Goal: Book appointment/travel/reservation

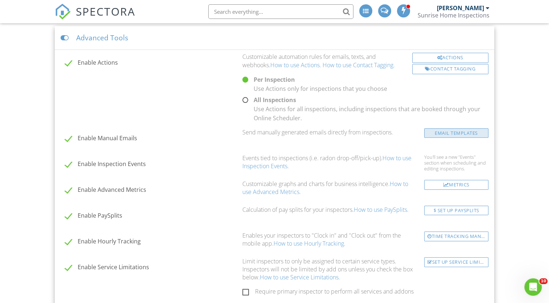
click at [464, 130] on link "Email Templates" at bounding box center [456, 133] width 64 height 10
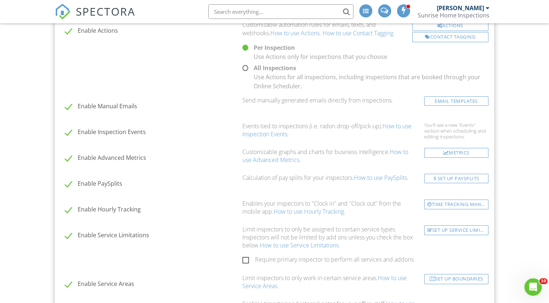
scroll to position [731, 0]
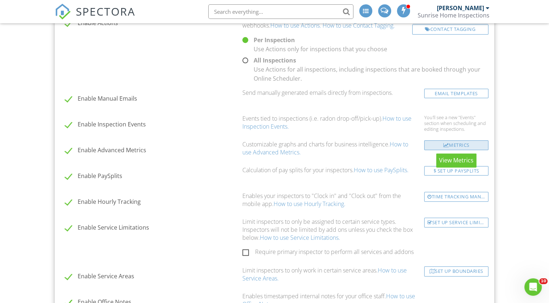
click at [462, 145] on div "Metrics" at bounding box center [456, 145] width 64 height 10
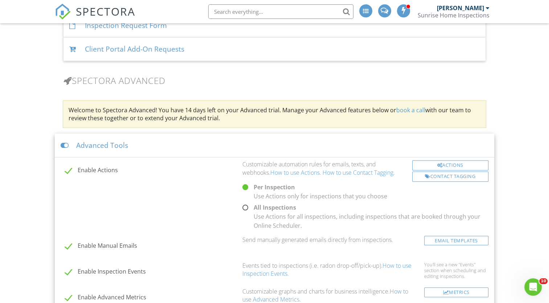
scroll to position [582, 0]
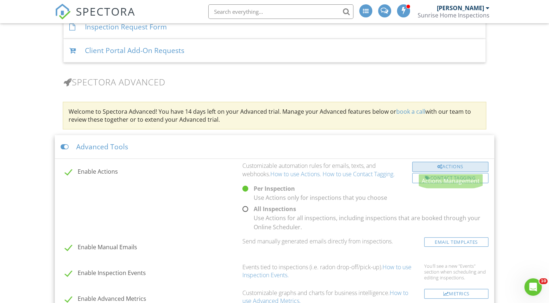
click at [462, 165] on div "Actions" at bounding box center [450, 167] width 76 height 10
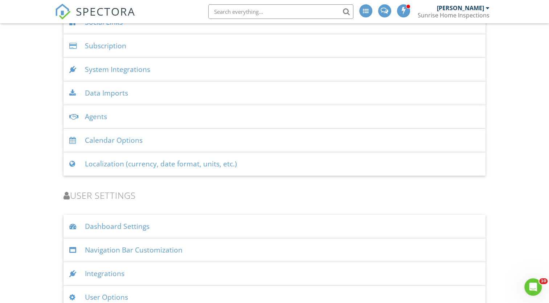
scroll to position [909, 0]
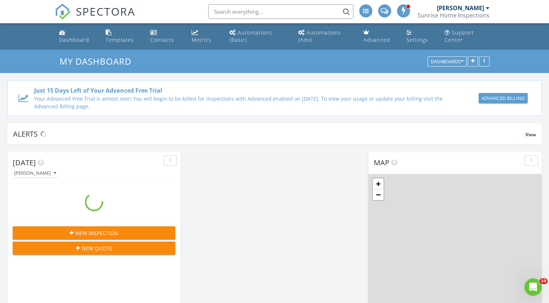
scroll to position [890, 560]
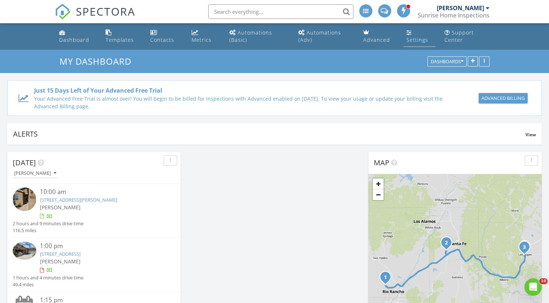
click at [419, 41] on div "Settings" at bounding box center [418, 39] width 22 height 7
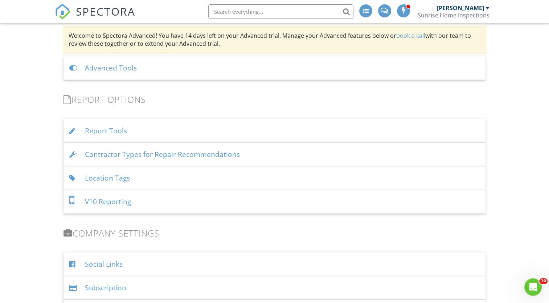
scroll to position [664, 0]
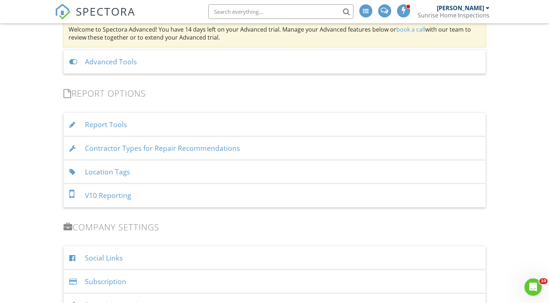
click at [270, 62] on div "Advanced Tools" at bounding box center [275, 62] width 422 height 24
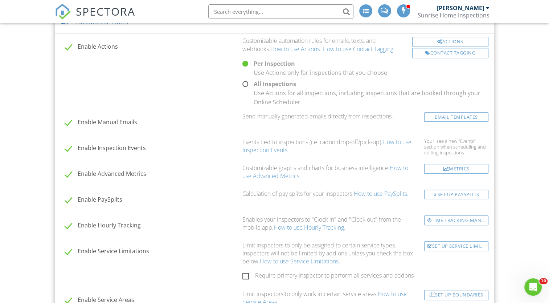
scroll to position [706, 0]
click at [398, 143] on link "How to use Inspection Events." at bounding box center [326, 147] width 169 height 16
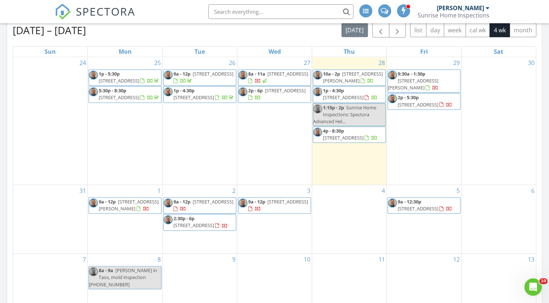
scroll to position [591, 0]
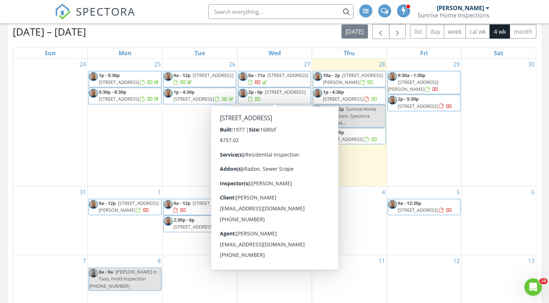
click at [282, 94] on span "[STREET_ADDRESS]" at bounding box center [285, 92] width 41 height 7
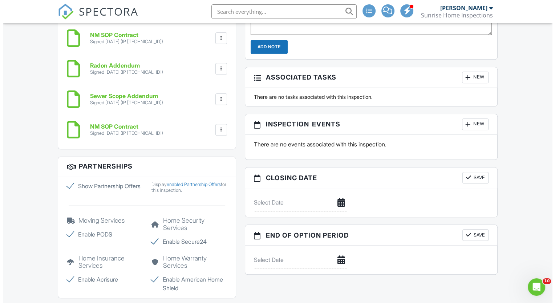
scroll to position [575, 0]
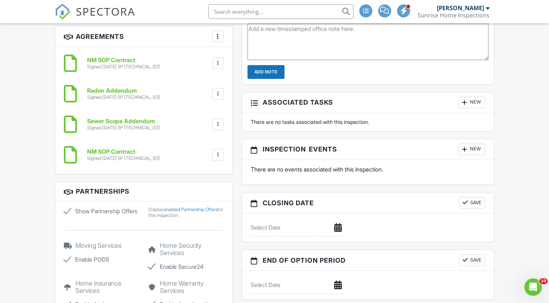
click at [472, 145] on div "New" at bounding box center [472, 149] width 27 height 12
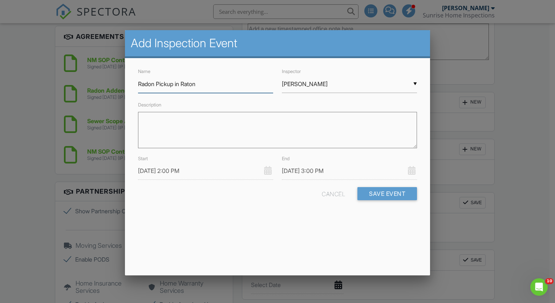
type input "Radon Pickup in Raton"
click at [190, 172] on input "[DATE] 2:00 PM" at bounding box center [205, 171] width 135 height 18
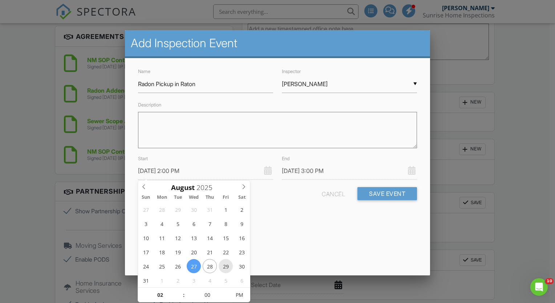
type input "08/29/2025 2:00 PM"
type input "08/29/2025 3:00 PM"
click at [193, 171] on input "08/29/2025 2:00 PM" at bounding box center [205, 171] width 135 height 18
type input "08/29/2025 3:00 PM"
type input "03"
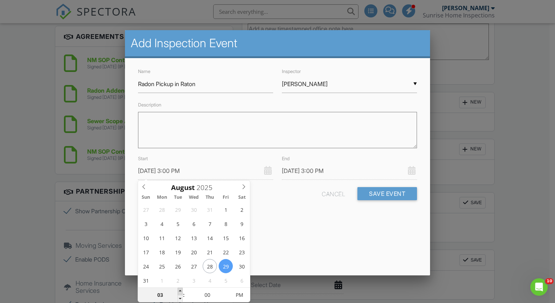
click at [180, 290] on span at bounding box center [180, 291] width 5 height 7
type input "08/29/2025 4:00 PM"
type input "04"
click at [180, 290] on span at bounding box center [180, 291] width 5 height 7
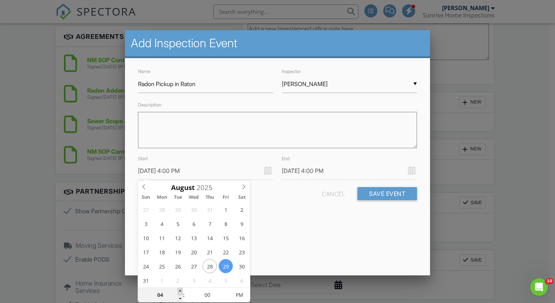
type input "08/29/2025 5:00 PM"
type input "05"
click at [180, 290] on span at bounding box center [180, 291] width 5 height 7
type input "08/29/2025 6:00 PM"
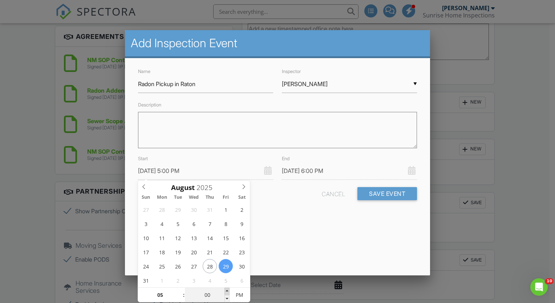
type input "08/29/2025 5:05 PM"
type input "05"
click at [227, 290] on span at bounding box center [226, 291] width 5 height 7
type input "08/29/2025 5:10 PM"
type input "10"
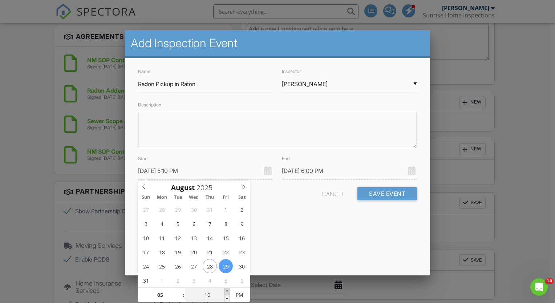
click at [227, 290] on span at bounding box center [226, 291] width 5 height 7
type input "08/29/2025 5:15 PM"
type input "08/29/2025 6:10 PM"
type input "15"
click at [227, 290] on span at bounding box center [226, 291] width 5 height 7
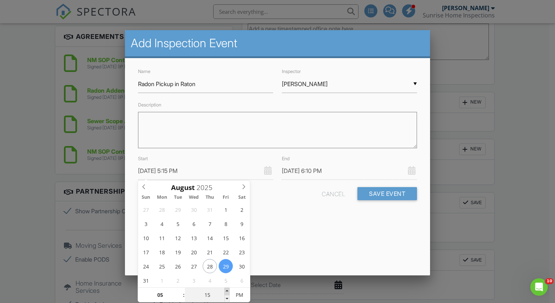
type input "08/29/2025 5:20 PM"
type input "20"
click at [227, 290] on span at bounding box center [226, 291] width 5 height 7
type input "08/29/2025 5:25 PM"
type input "25"
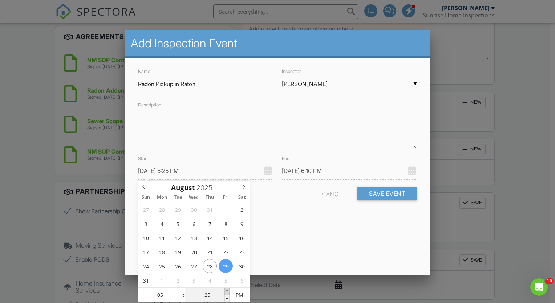
click at [227, 290] on span at bounding box center [226, 291] width 5 height 7
type input "08/29/2025 5:30 PM"
type input "30"
click at [227, 290] on span at bounding box center [226, 291] width 5 height 7
type input "08/29/2025 5:35 PM"
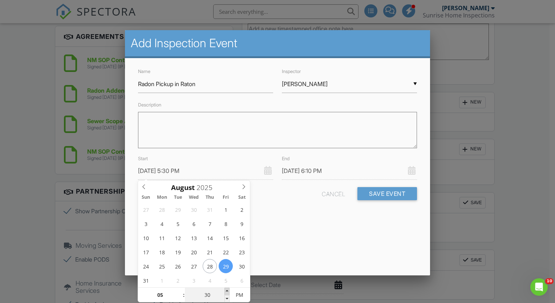
type input "35"
click at [227, 290] on span at bounding box center [226, 291] width 5 height 7
type input "08/29/2025 6:35 PM"
type input "08/29/2025 5:40 PM"
type input "40"
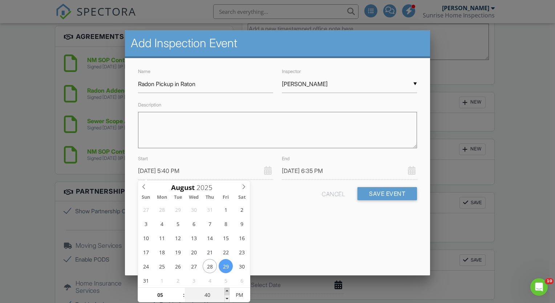
click at [227, 290] on span at bounding box center [226, 291] width 5 height 7
type input "08/29/2025 6:40 PM"
type input "[DATE] 5:45 PM"
type input "45"
click at [227, 290] on span at bounding box center [226, 291] width 5 height 7
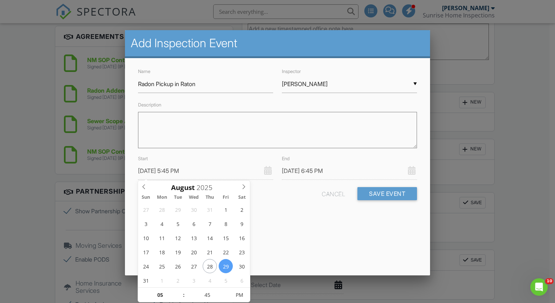
click at [325, 171] on input "08/29/2025 6:45 PM" at bounding box center [349, 171] width 135 height 18
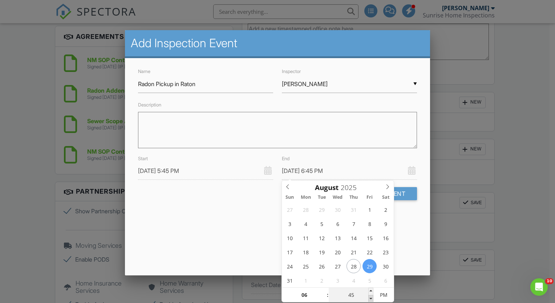
type input "08/29/2025 6:40 PM"
type input "40"
click at [372, 297] on span at bounding box center [370, 298] width 5 height 7
type input "08/29/2025 6:35 PM"
type input "35"
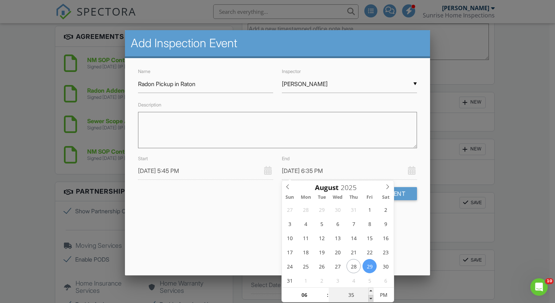
click at [372, 297] on span at bounding box center [370, 298] width 5 height 7
type input "[DATE] 6:30 PM"
type input "30"
click at [372, 297] on span at bounding box center [370, 298] width 5 height 7
click at [407, 237] on div "Add Inspection Event Name Radon Pickup in Raton Inspector ▼ Tommy Hooper Tommy …" at bounding box center [277, 152] width 305 height 245
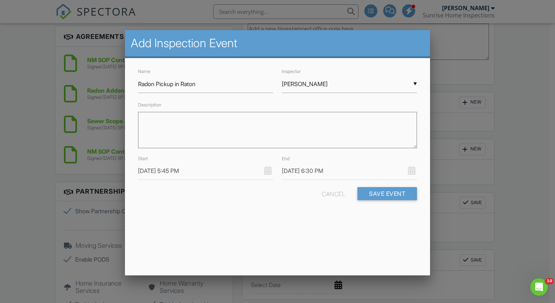
click at [243, 120] on textarea "Description" at bounding box center [277, 130] width 279 height 36
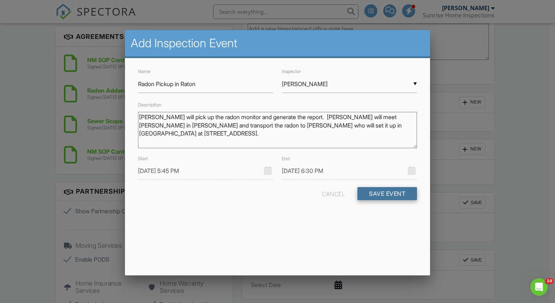
type textarea "[PERSON_NAME] will pick up the radon monitor and generate the report. [PERSON_N…"
click at [382, 196] on button "Save Event" at bounding box center [387, 193] width 60 height 13
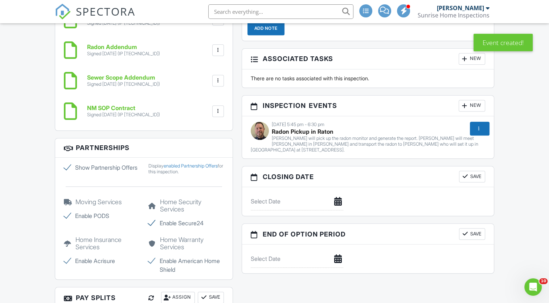
scroll to position [625, 0]
